Goal: Find specific page/section: Find specific page/section

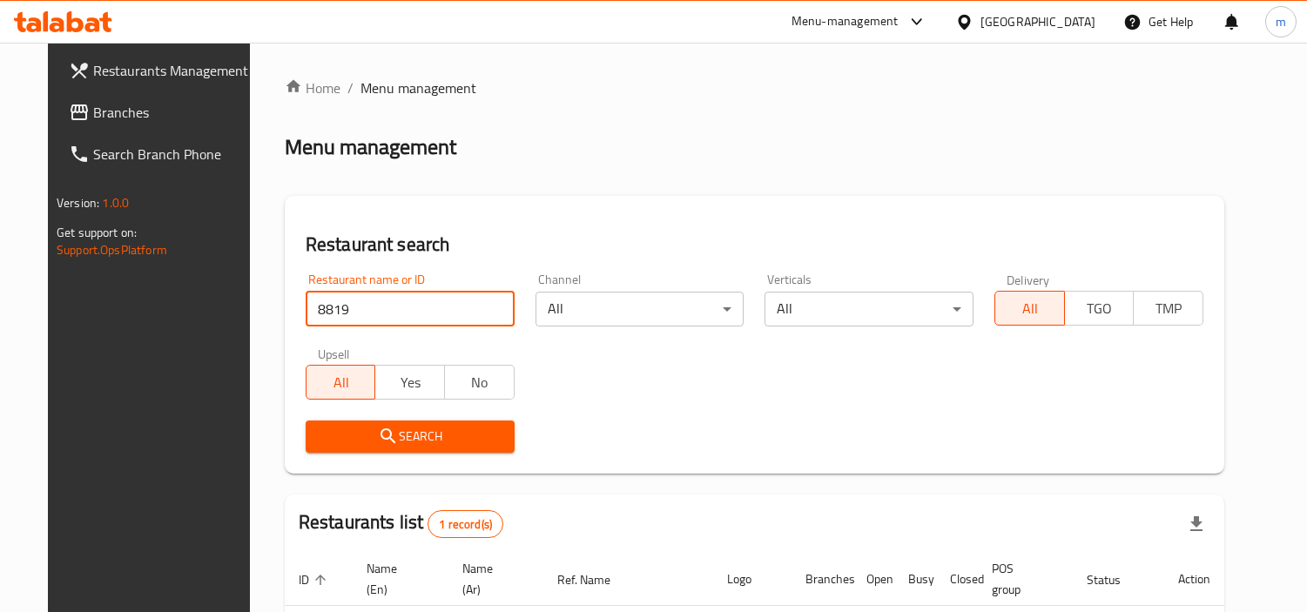
scroll to position [150, 0]
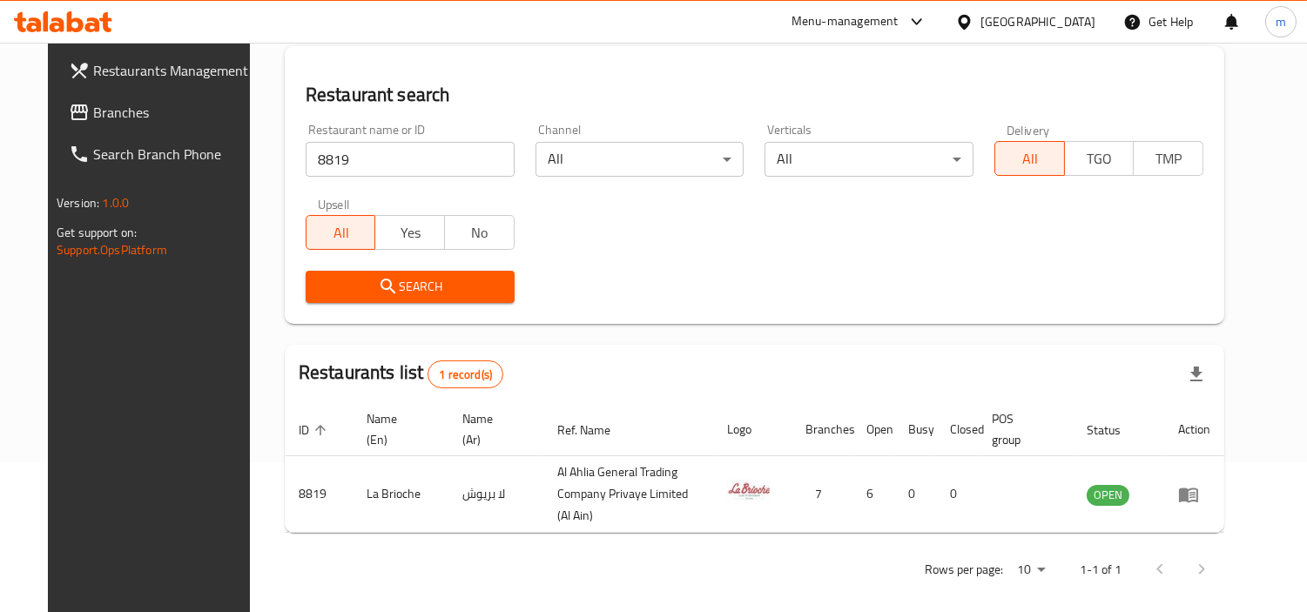
click at [93, 107] on span "Branches" at bounding box center [172, 112] width 159 height 21
click at [93, 108] on span "Branches" at bounding box center [172, 112] width 159 height 21
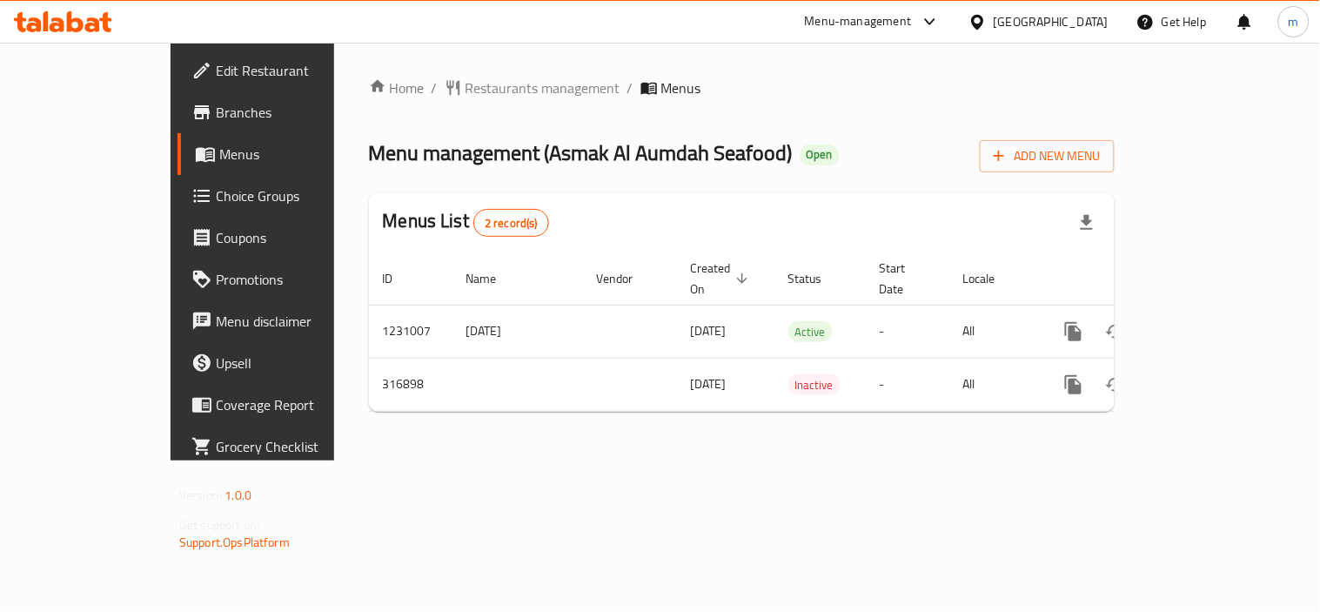
click at [466, 91] on span "Restaurants management" at bounding box center [543, 87] width 155 height 21
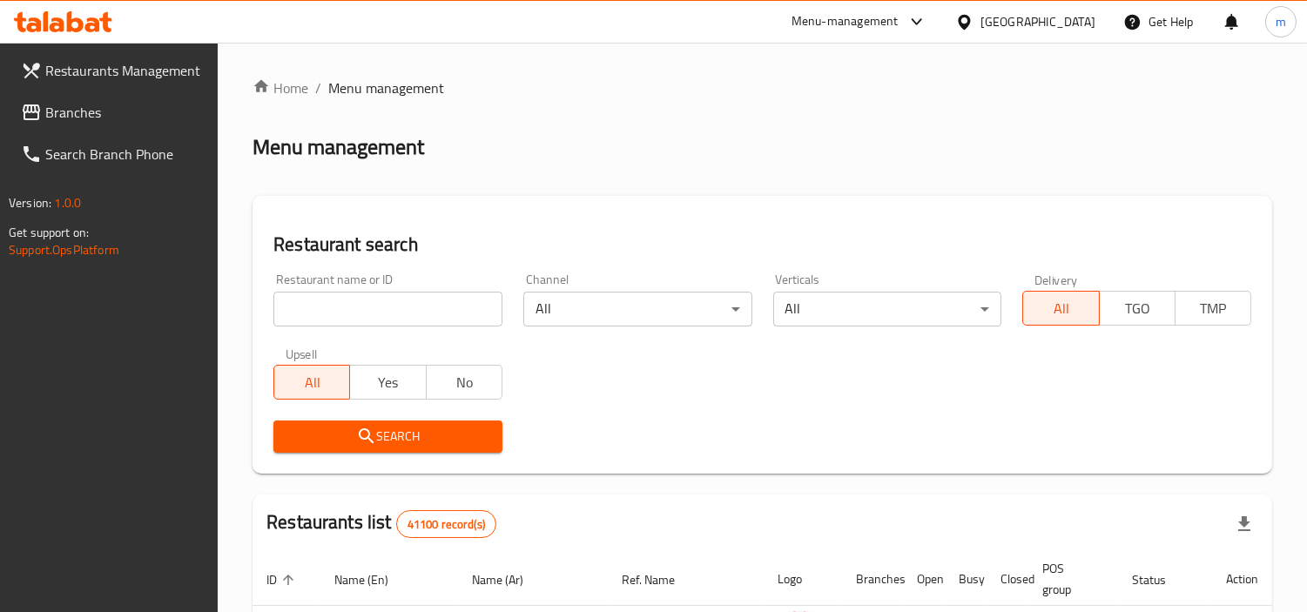
click at [384, 299] on input "search" at bounding box center [387, 309] width 229 height 35
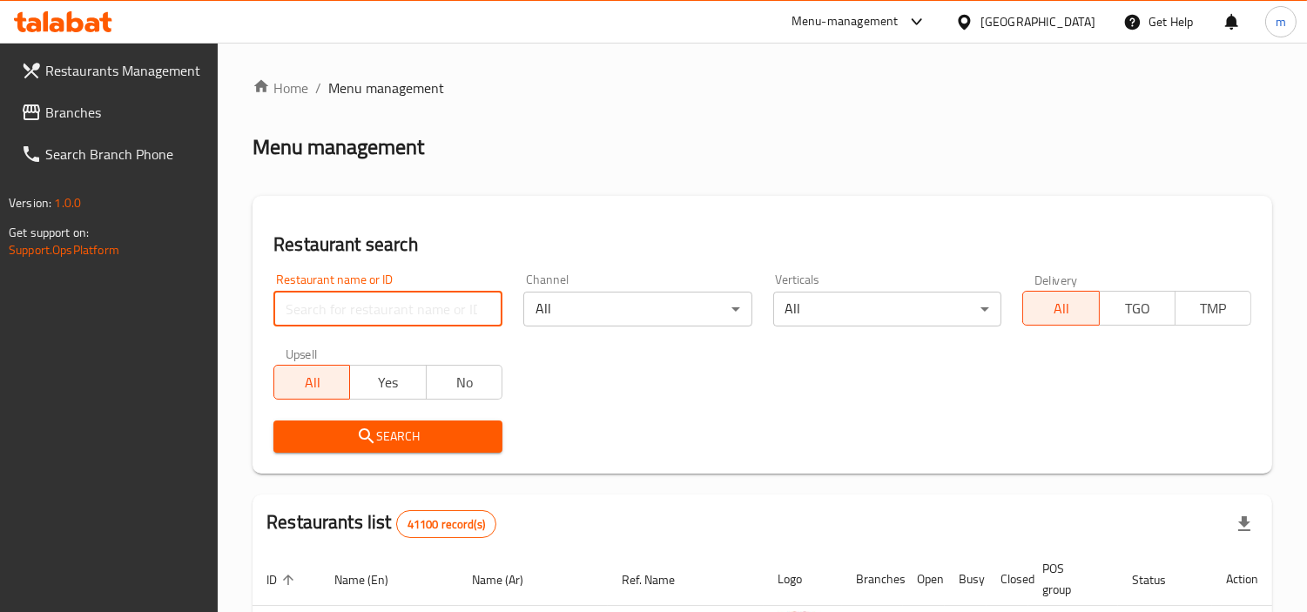
paste input "629237"
type input "629237"
click button "Search" at bounding box center [387, 436] width 229 height 32
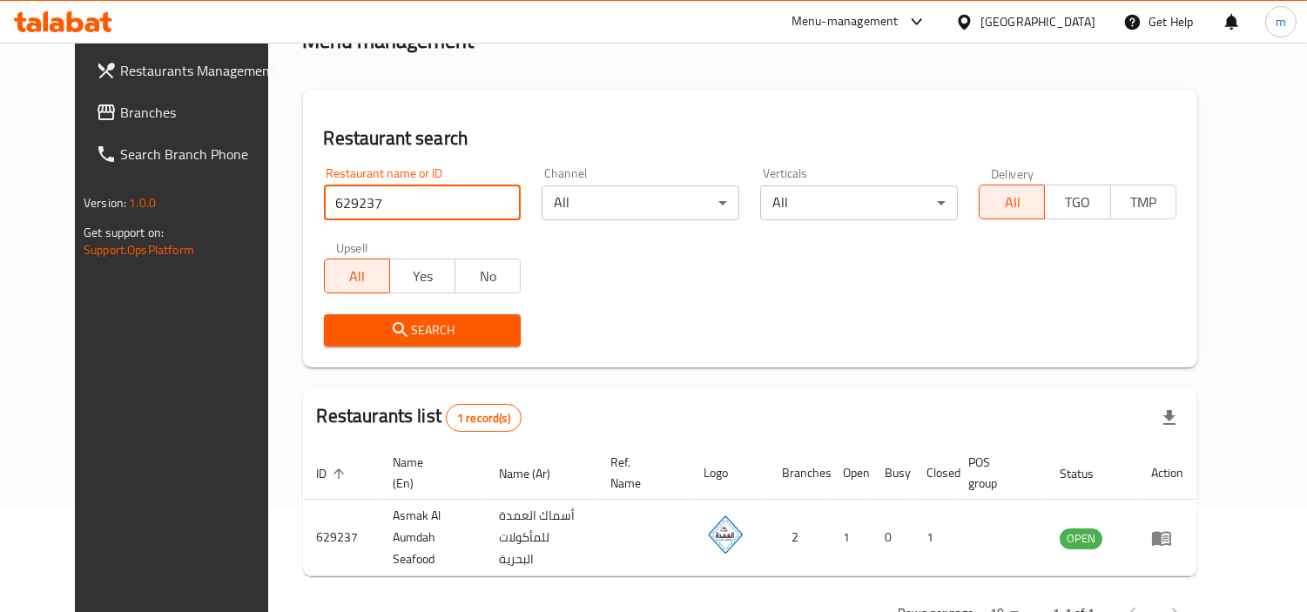
scroll to position [150, 0]
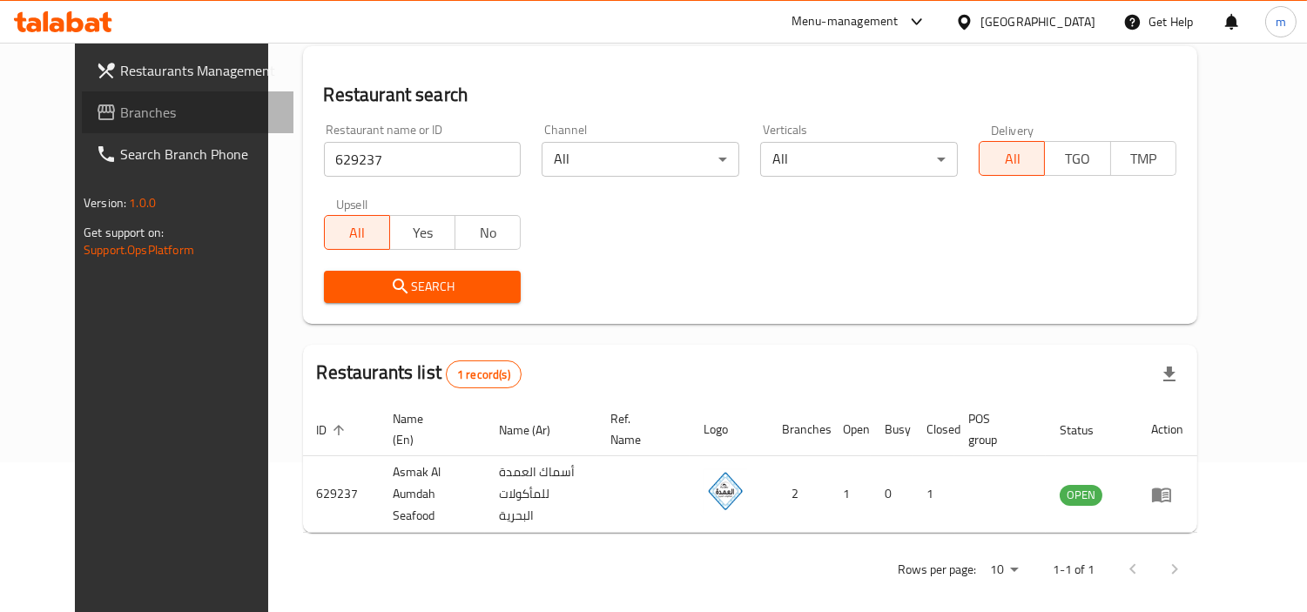
click at [120, 118] on span "Branches" at bounding box center [199, 112] width 159 height 21
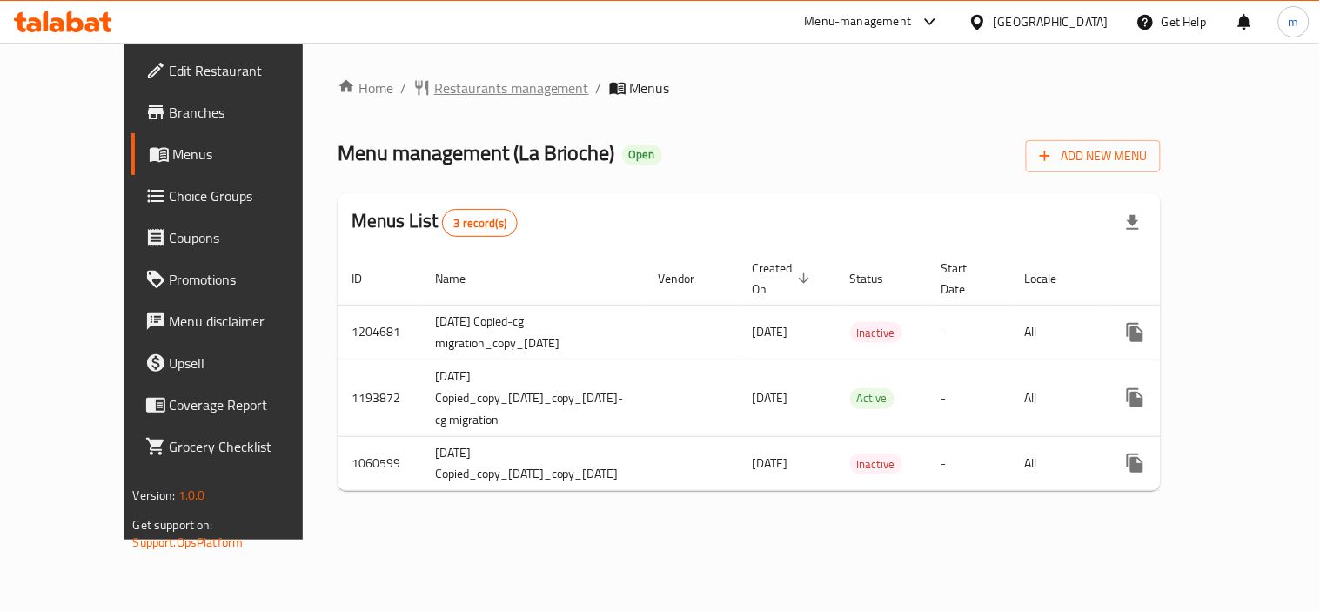
click at [434, 98] on span "Restaurants management" at bounding box center [511, 87] width 155 height 21
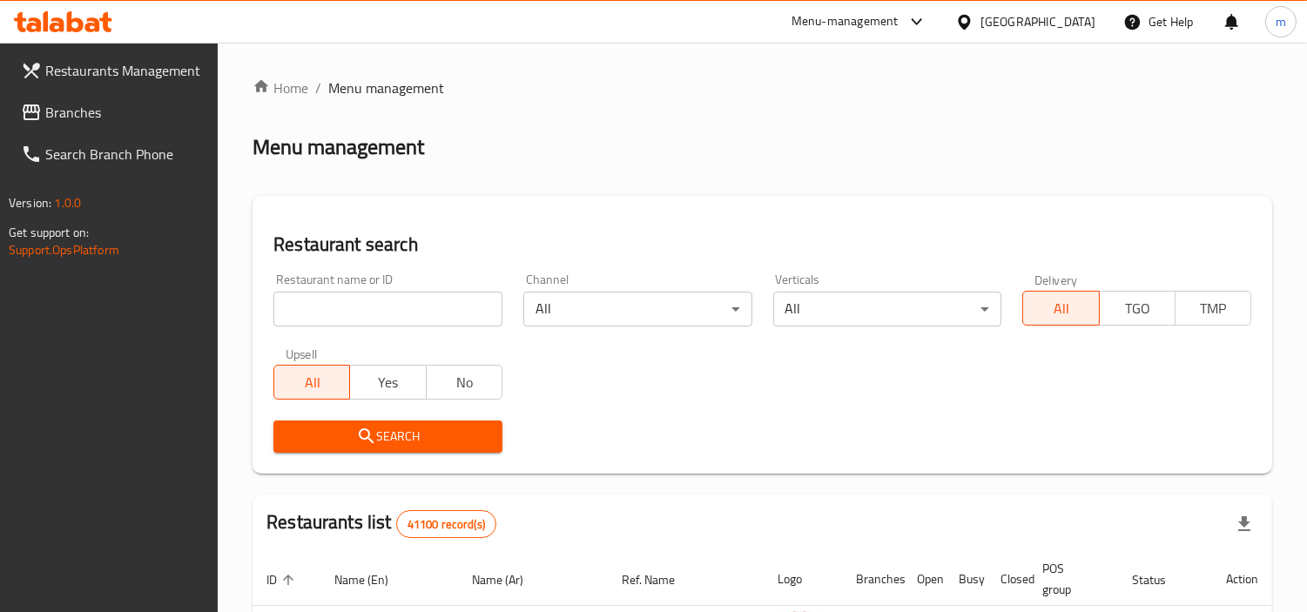
click at [403, 312] on input "search" at bounding box center [387, 309] width 229 height 35
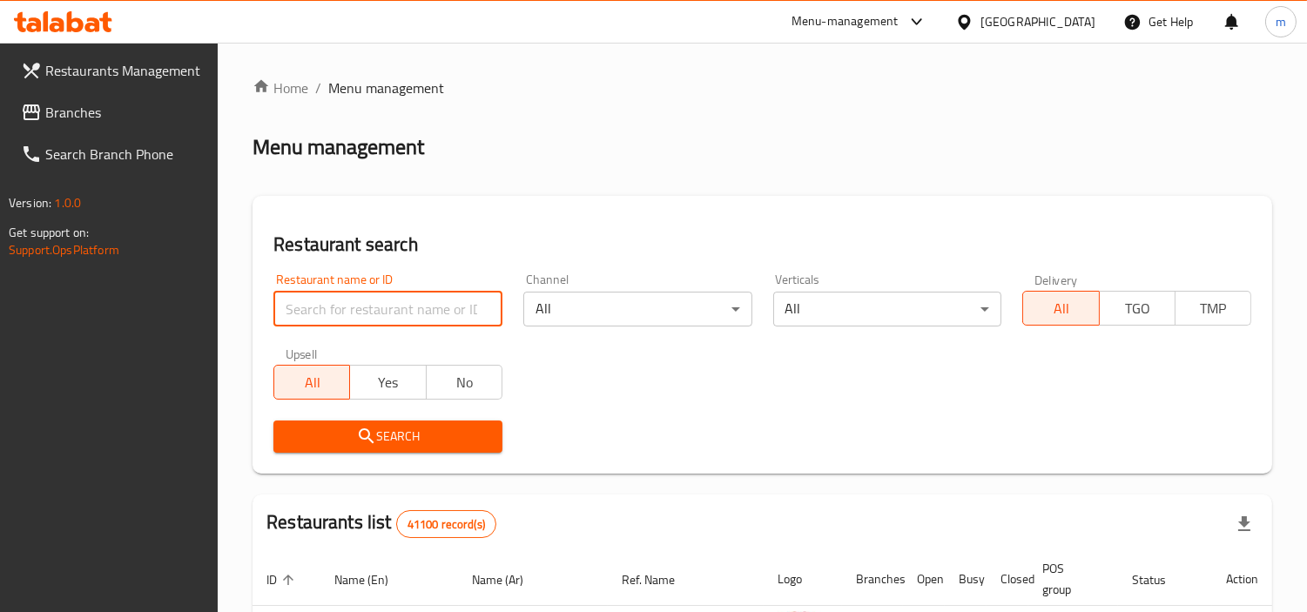
paste input "8820"
type input "8820"
click button "Search" at bounding box center [387, 436] width 229 height 32
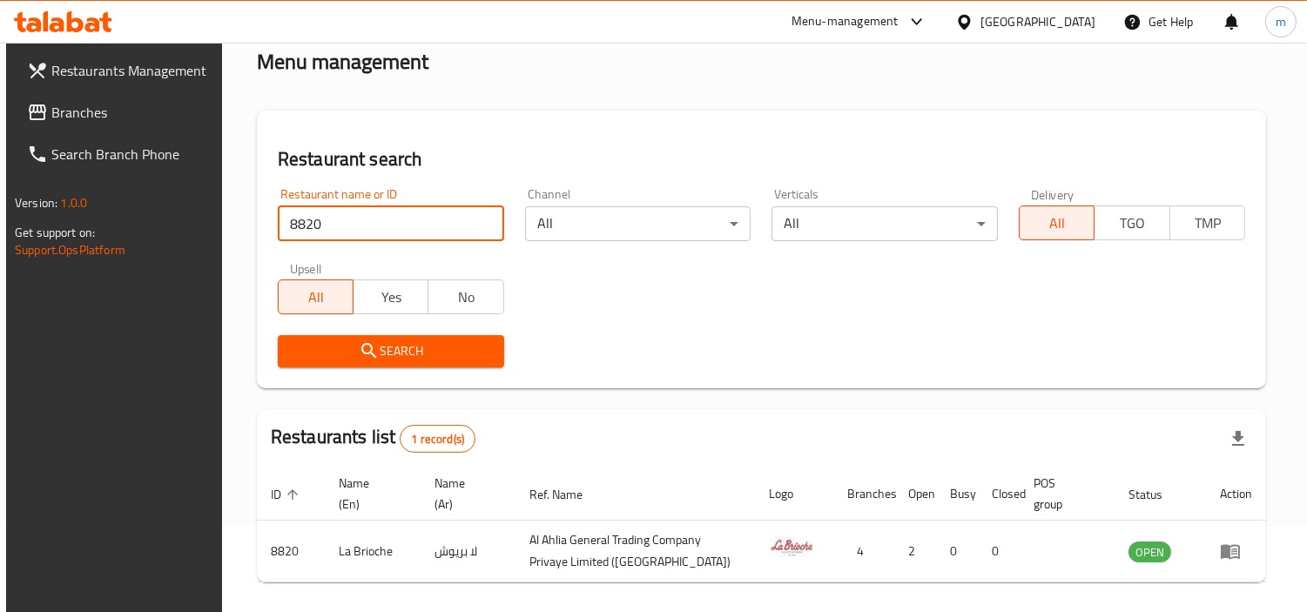
scroll to position [150, 0]
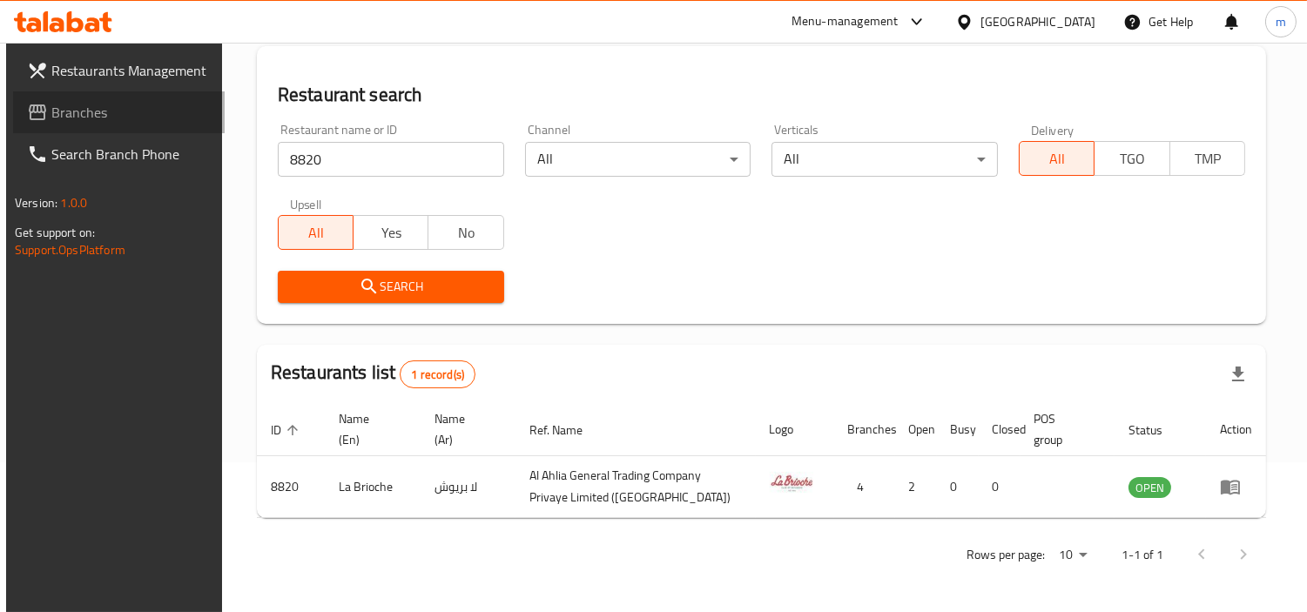
click at [64, 109] on span "Branches" at bounding box center [130, 112] width 159 height 21
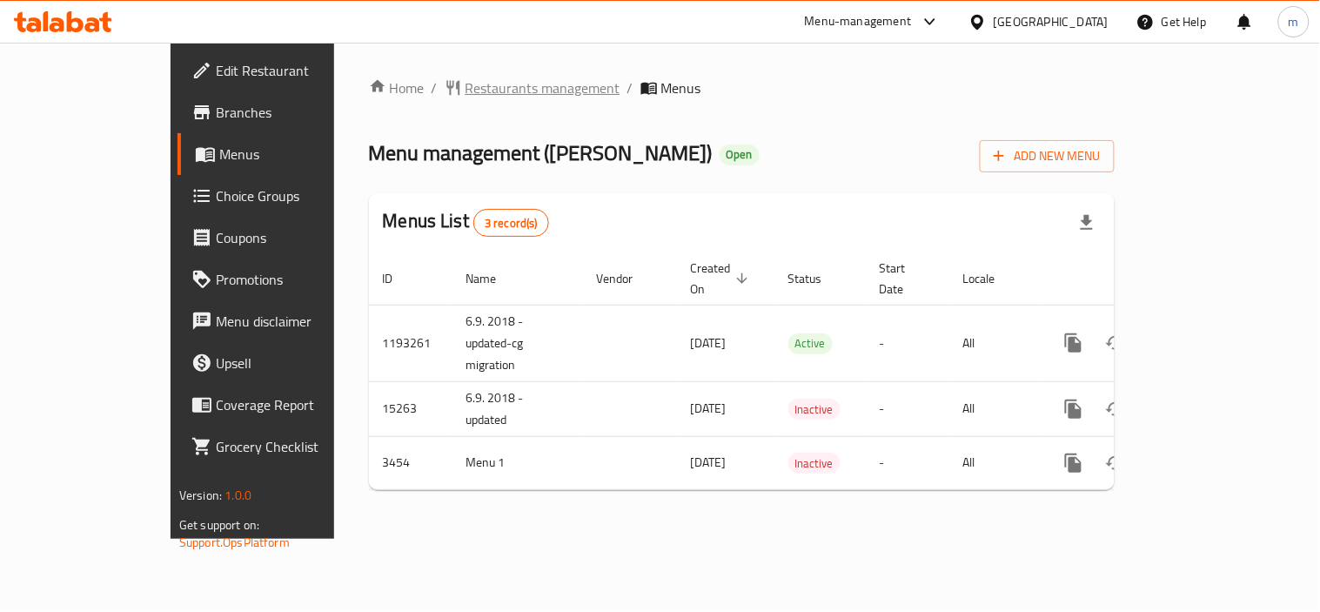
click at [466, 91] on span "Restaurants management" at bounding box center [543, 87] width 155 height 21
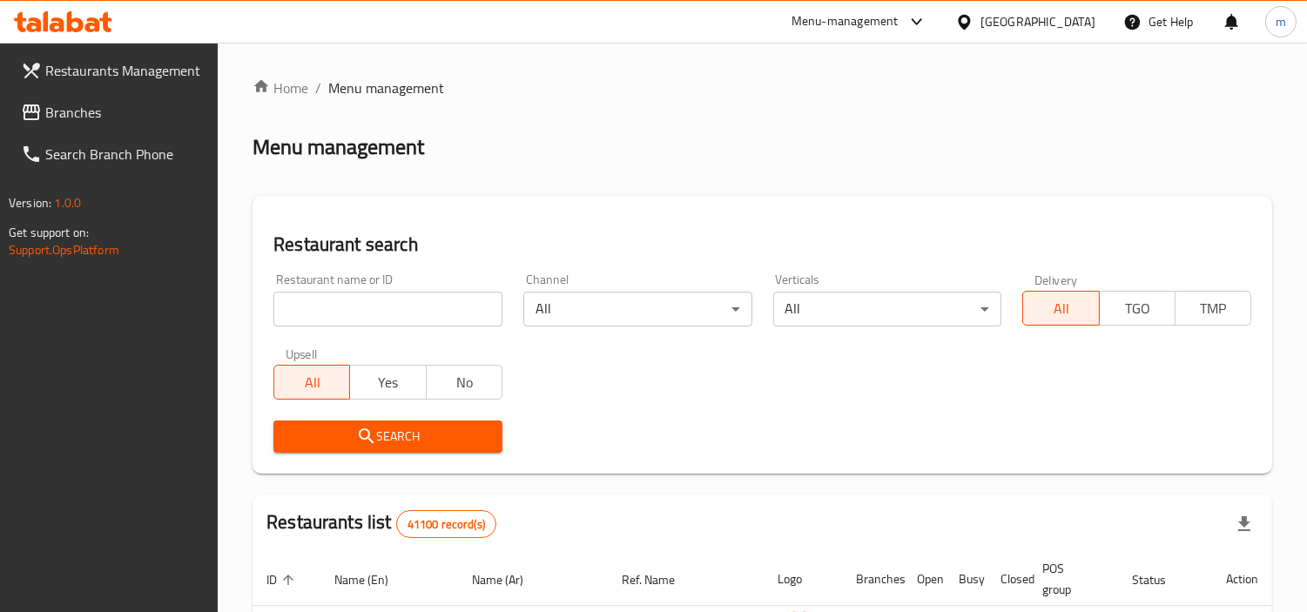
click at [394, 310] on input "search" at bounding box center [387, 309] width 229 height 35
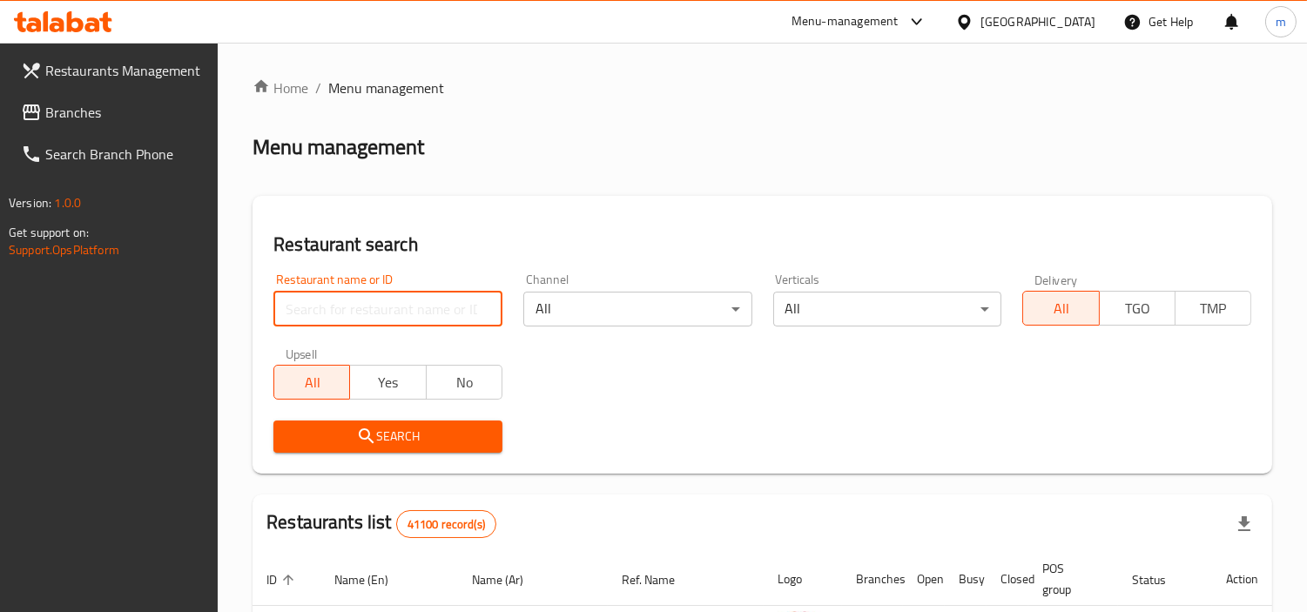
paste input "2274"
type input "2274"
click button "Search" at bounding box center [387, 436] width 229 height 32
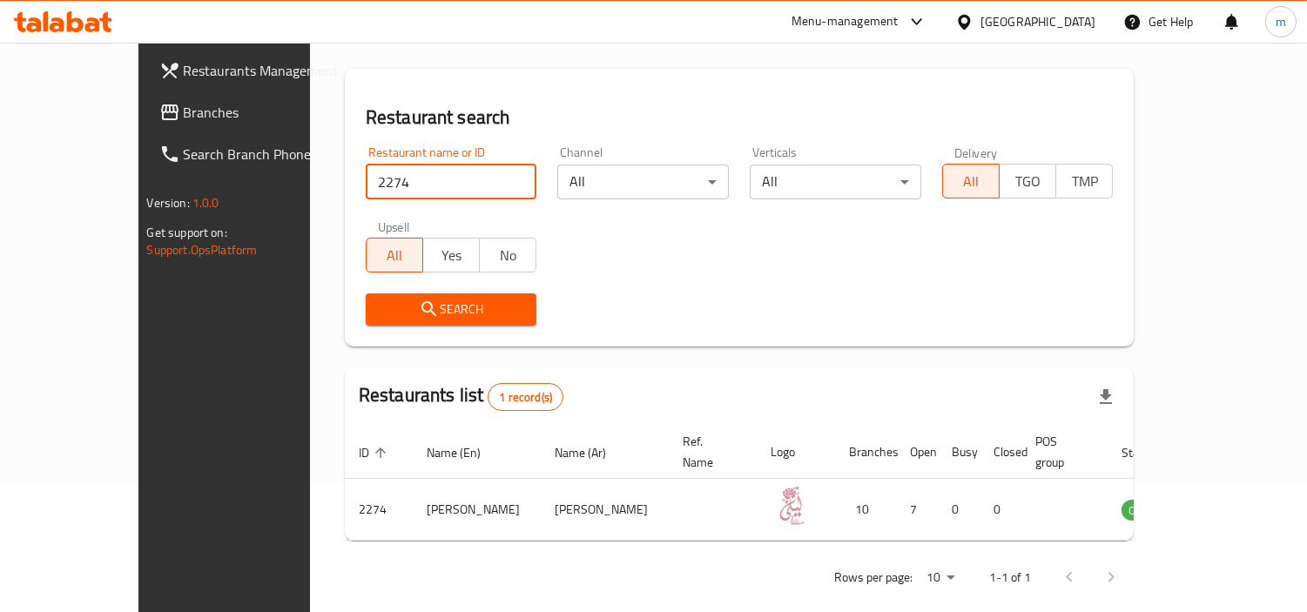
scroll to position [131, 0]
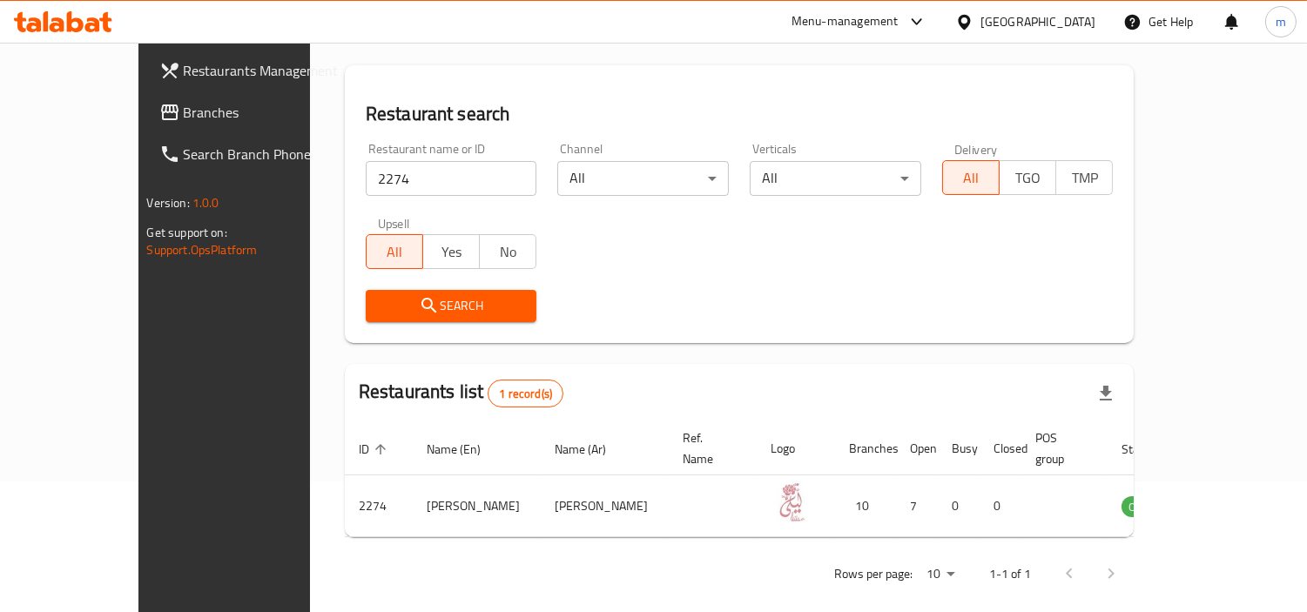
click at [1006, 21] on div "United Arab Emirates" at bounding box center [1037, 21] width 115 height 19
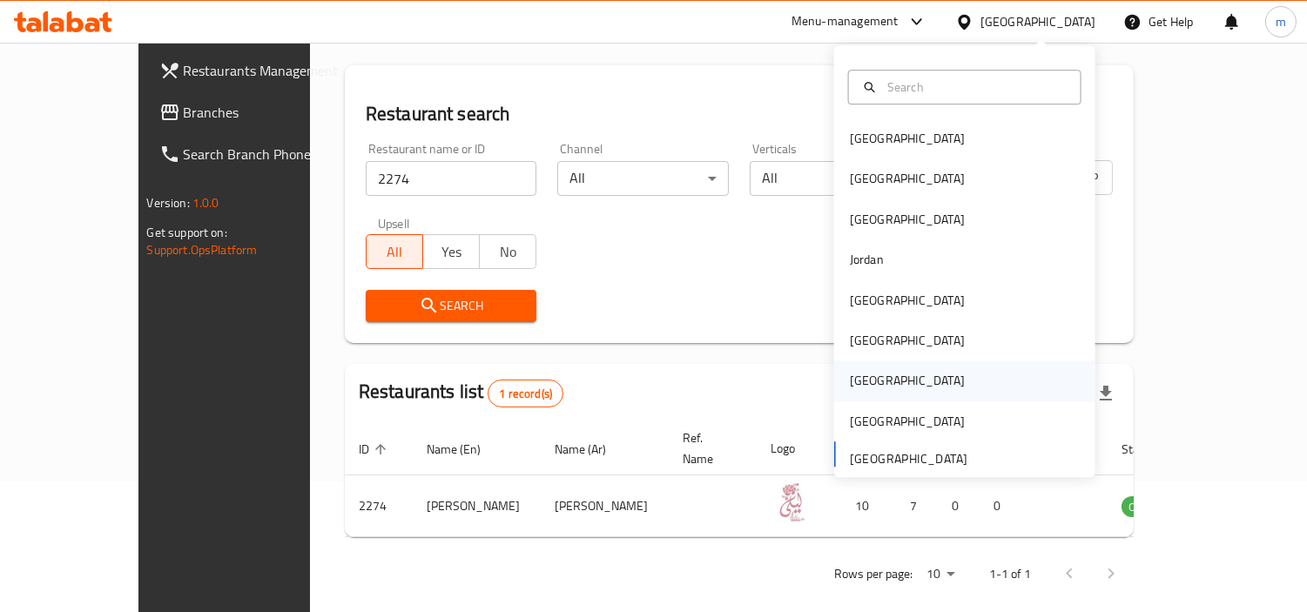
click at [855, 379] on div "[GEOGRAPHIC_DATA]" at bounding box center [907, 381] width 115 height 19
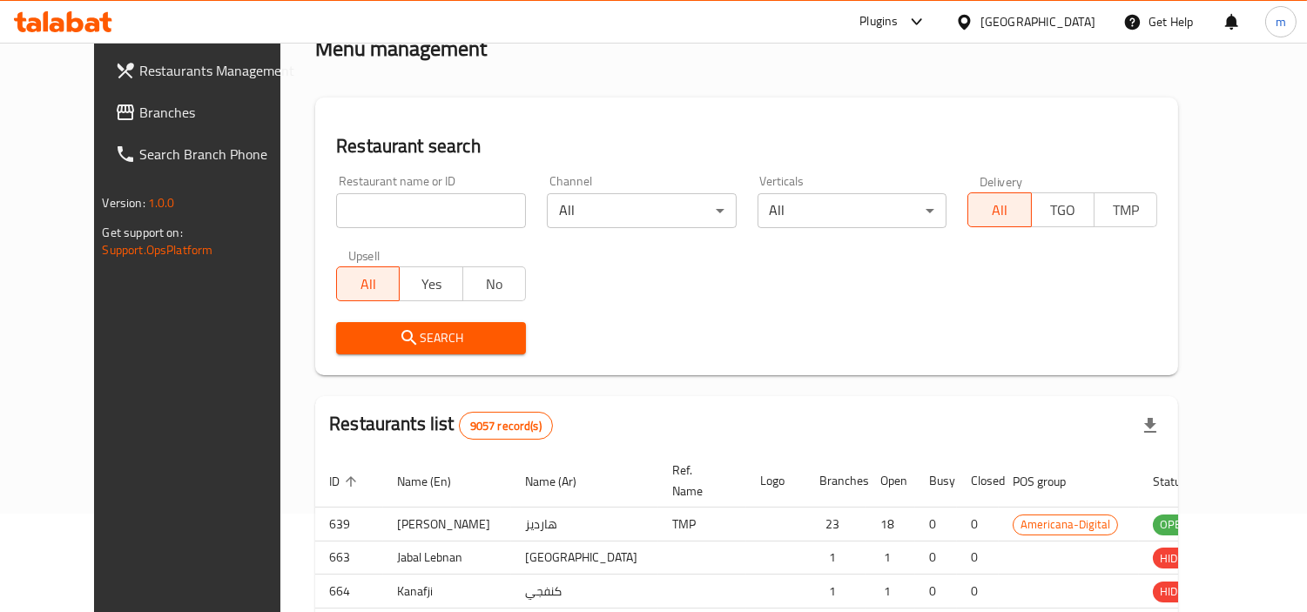
scroll to position [131, 0]
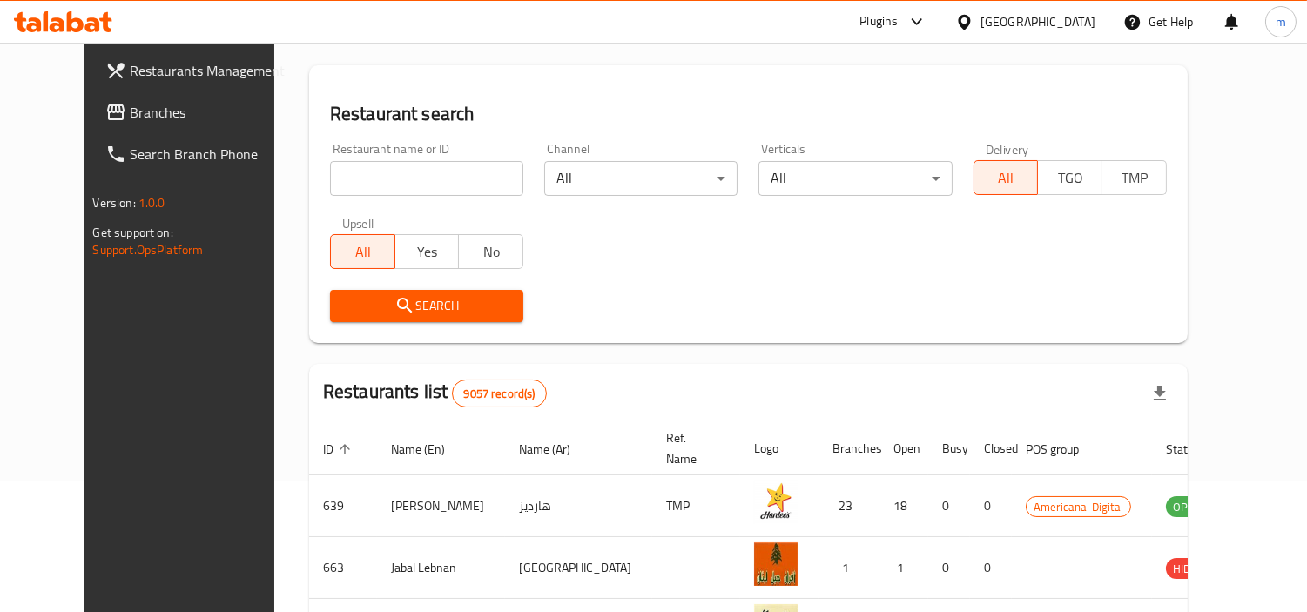
click at [130, 118] on span "Branches" at bounding box center [209, 112] width 159 height 21
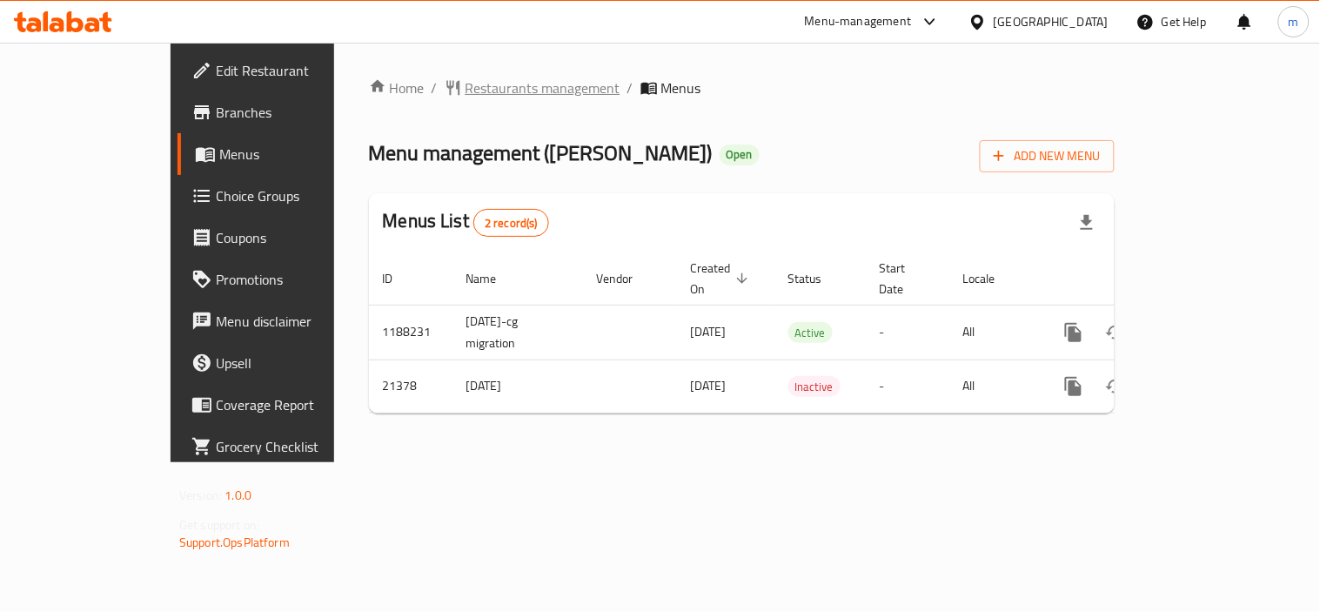
click at [466, 88] on span "Restaurants management" at bounding box center [543, 87] width 155 height 21
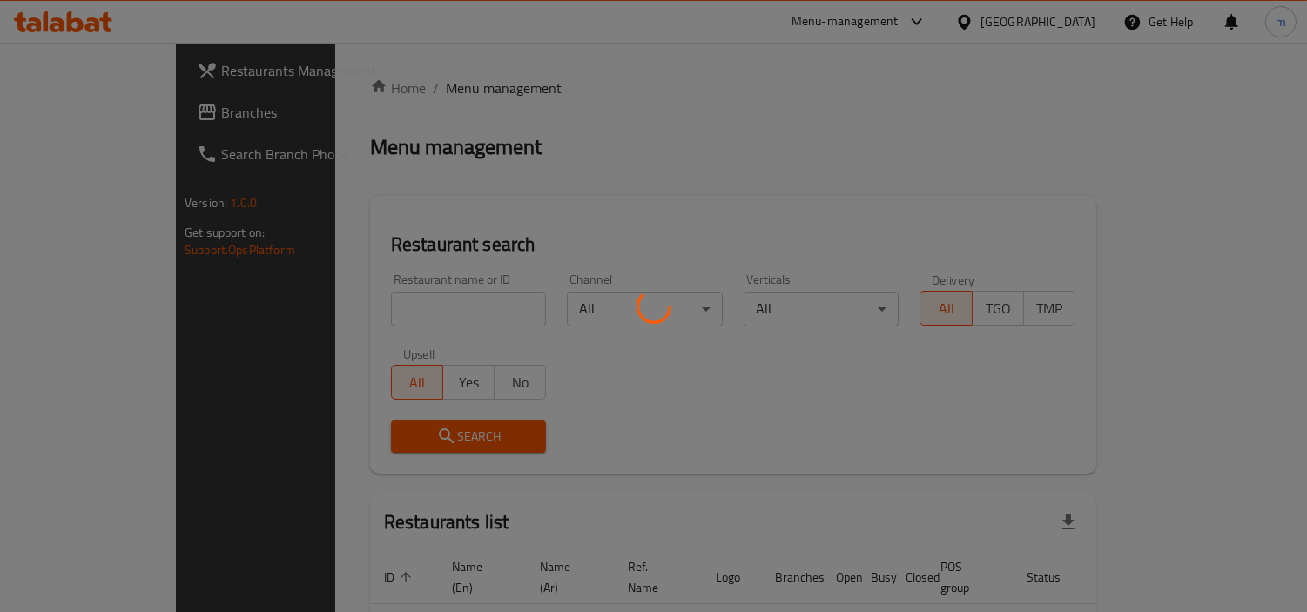
click at [420, 307] on div at bounding box center [653, 306] width 1307 height 612
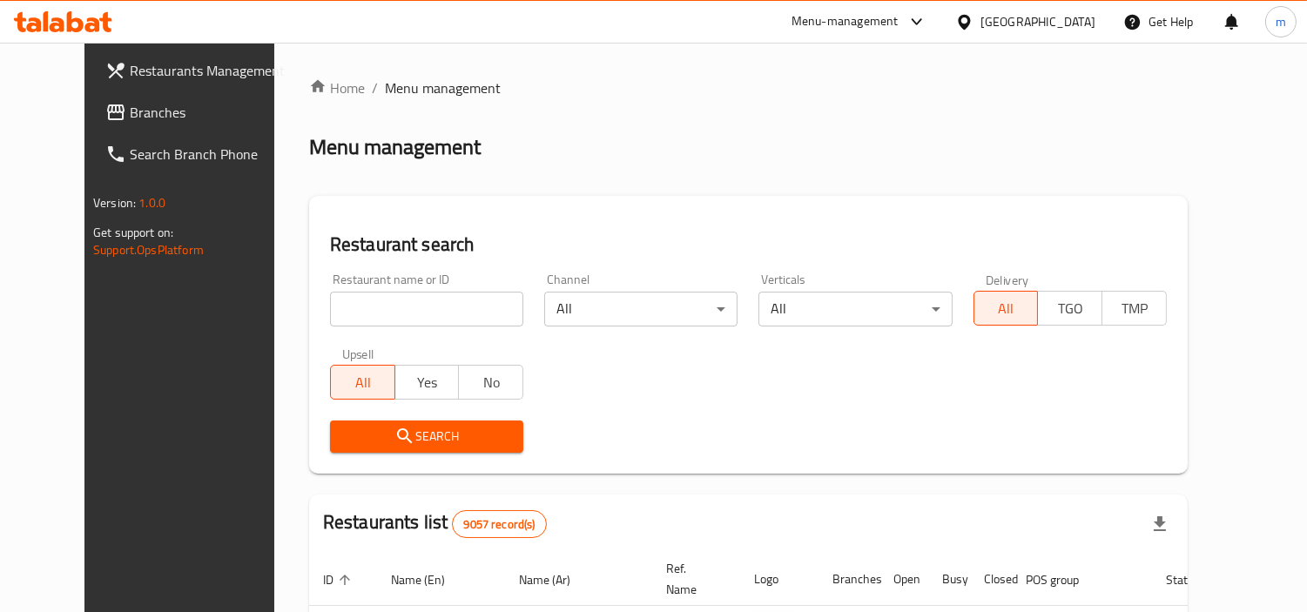
click at [447, 308] on input "search" at bounding box center [426, 309] width 193 height 35
paste input "11297"
type input "11297"
click button "Search" at bounding box center [426, 436] width 193 height 32
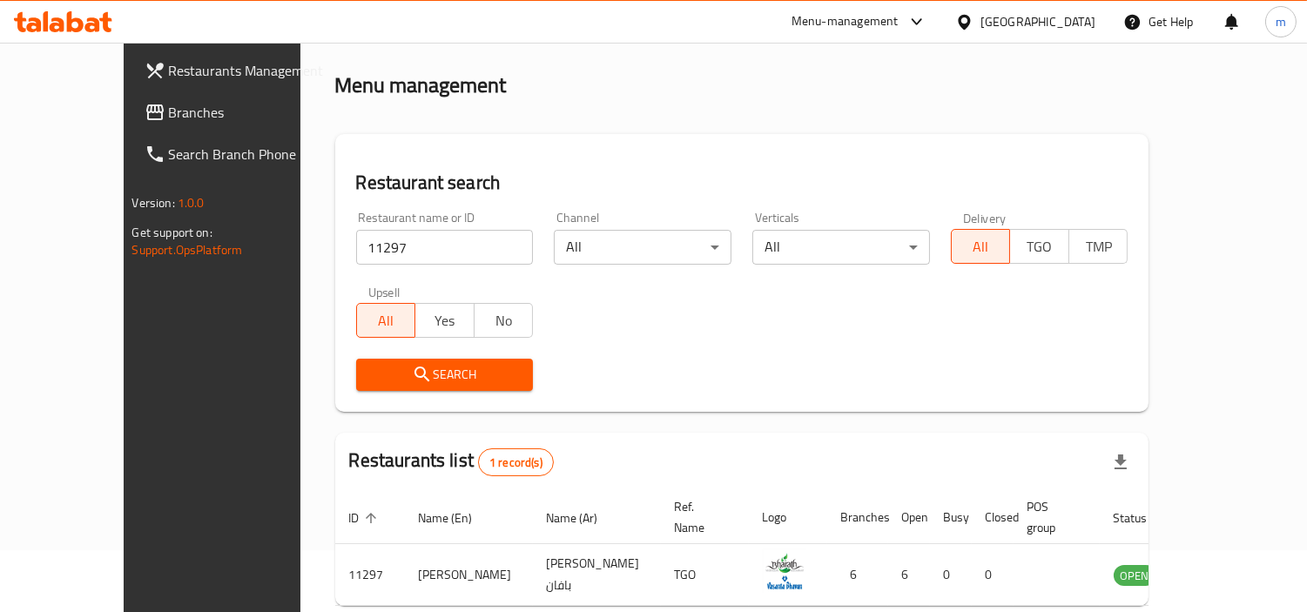
scroll to position [131, 0]
